Goal: Find specific page/section: Find specific page/section

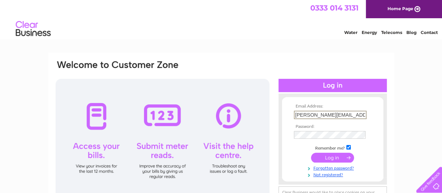
click at [327, 157] on input "submit" at bounding box center [332, 157] width 43 height 10
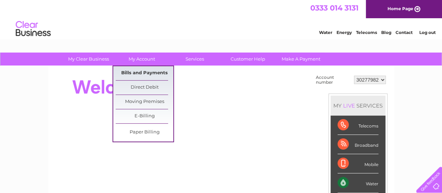
click at [147, 72] on link "Bills and Payments" at bounding box center [145, 73] width 58 height 14
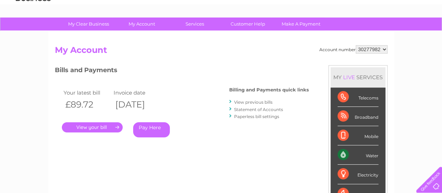
click at [100, 125] on link "." at bounding box center [92, 127] width 61 height 10
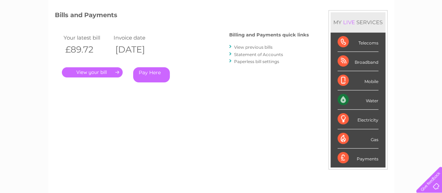
scroll to position [140, 0]
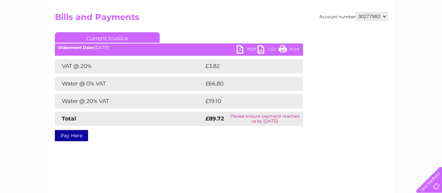
scroll to position [70, 0]
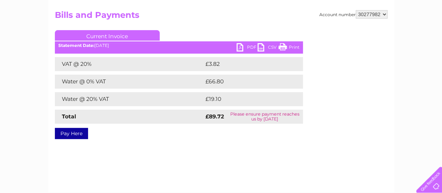
click at [248, 44] on link "PDF" at bounding box center [247, 48] width 21 height 10
